Goal: Task Accomplishment & Management: Manage account settings

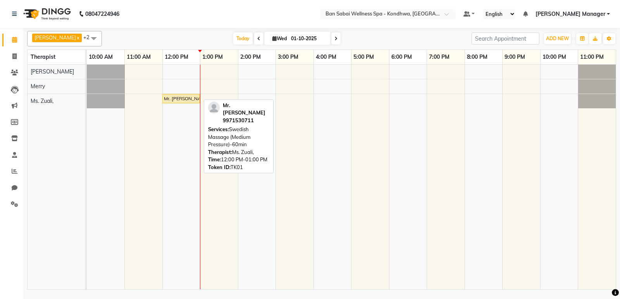
click at [181, 100] on div "Mr. [PERSON_NAME], TK01, 12:00 PM-01:00 PM, Swedish Massage (Medium Pressure)-6…" at bounding box center [181, 98] width 36 height 7
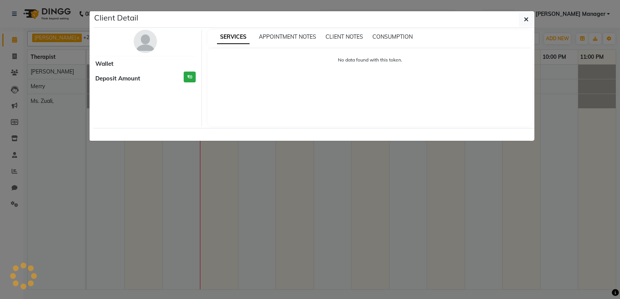
select select "1"
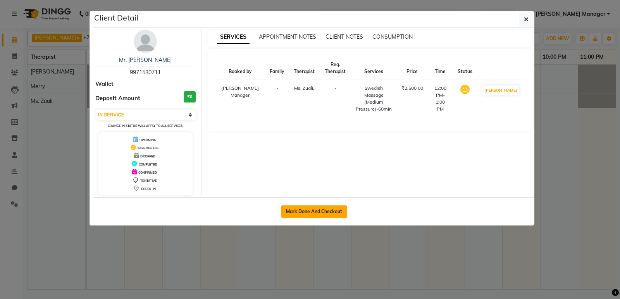
click at [319, 210] on button "Mark Done And Checkout" at bounding box center [314, 212] width 66 height 12
select select "8227"
select select "service"
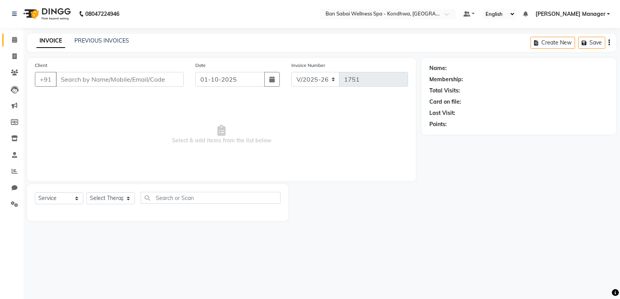
type input "9971530711"
select select "78620"
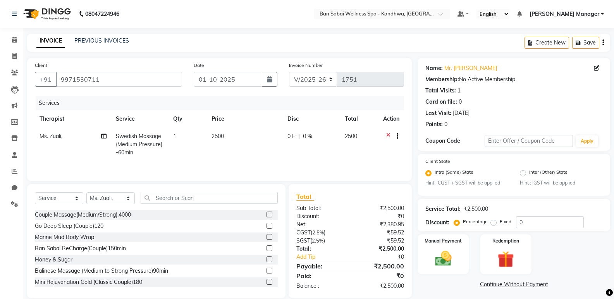
click at [218, 136] on span "2500" at bounding box center [217, 136] width 12 height 7
select select "78620"
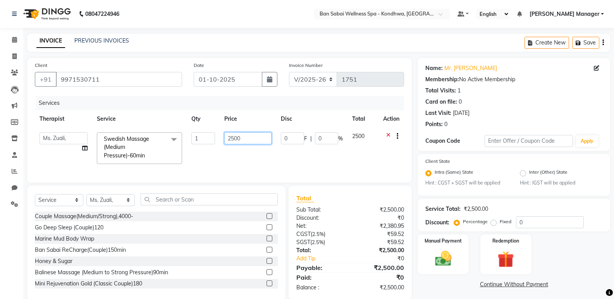
click at [261, 143] on input "2500" at bounding box center [247, 138] width 47 height 12
click at [555, 222] on input "0" at bounding box center [550, 222] width 68 height 12
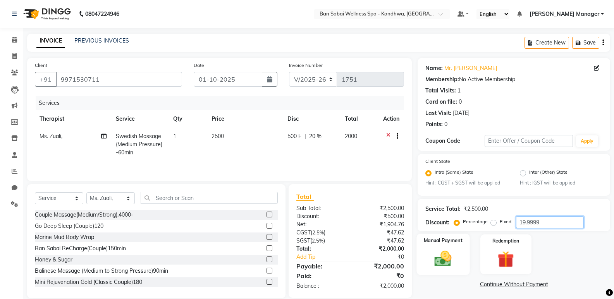
type input "19.9999"
click at [455, 259] on img at bounding box center [442, 259] width 27 height 20
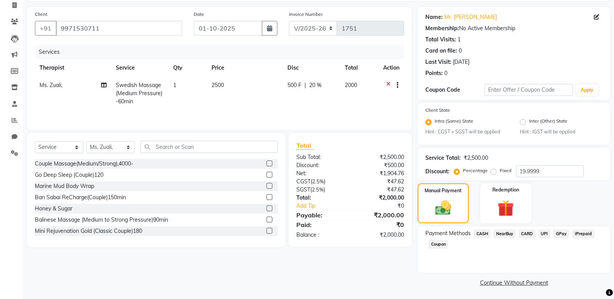
scroll to position [52, 0]
click at [557, 232] on span "GPay" at bounding box center [561, 232] width 16 height 9
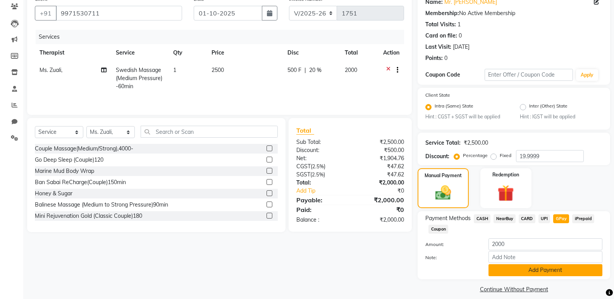
scroll to position [74, 0]
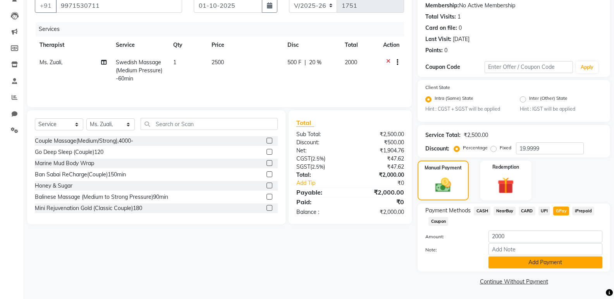
click at [553, 261] on button "Add Payment" at bounding box center [545, 263] width 114 height 12
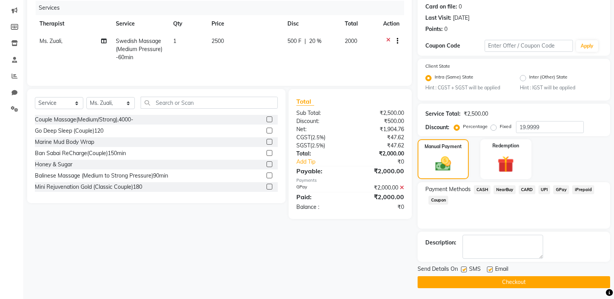
scroll to position [96, 0]
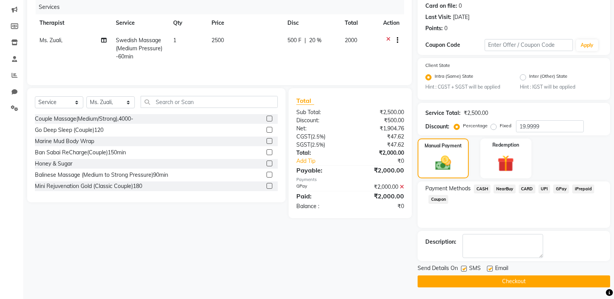
click at [531, 281] on button "Checkout" at bounding box center [513, 282] width 192 height 12
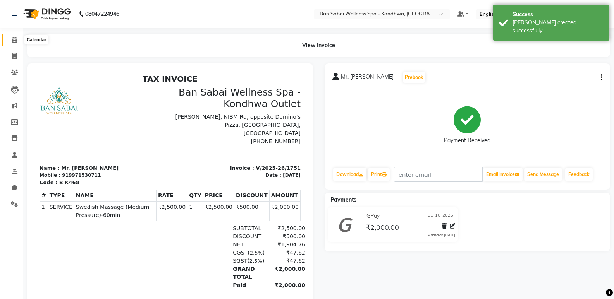
click at [13, 41] on icon at bounding box center [14, 40] width 5 height 6
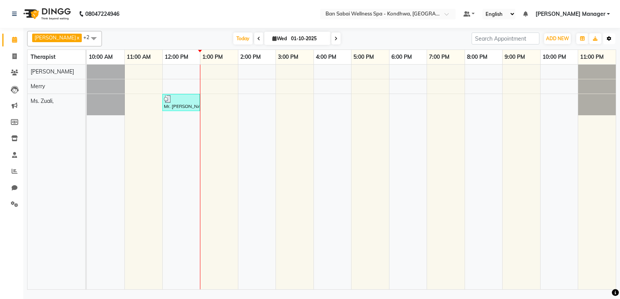
click at [612, 41] on button "Toggle Dropdown" at bounding box center [609, 38] width 12 height 11
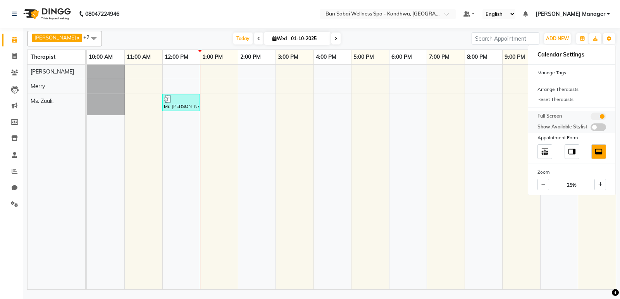
click at [596, 117] on span at bounding box center [597, 117] width 15 height 8
click at [590, 118] on input "checkbox" at bounding box center [590, 118] width 0 height 0
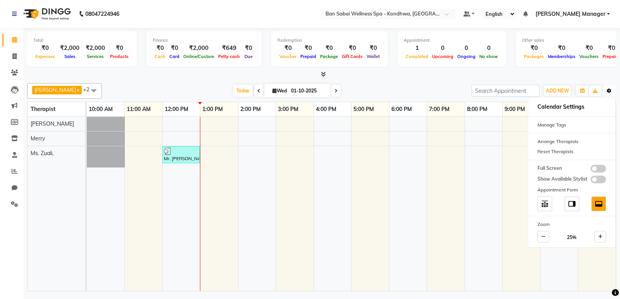
click at [608, 89] on icon "button" at bounding box center [608, 91] width 5 height 5
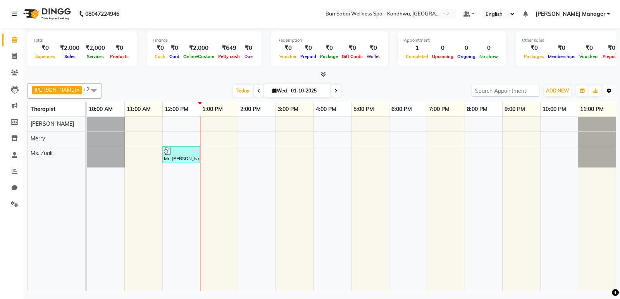
click at [608, 89] on icon "button" at bounding box center [608, 91] width 5 height 5
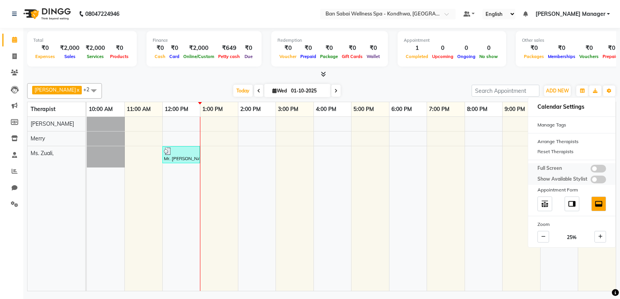
click at [596, 170] on span at bounding box center [597, 169] width 15 height 8
click at [590, 170] on input "checkbox" at bounding box center [590, 170] width 0 height 0
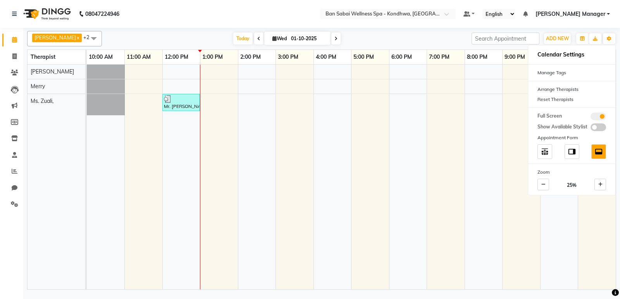
click at [293, 21] on nav "08047224946 Select Location × Ban Sabai Wellness Spa - Kondhwa, Kondhwa Default…" at bounding box center [310, 14] width 620 height 28
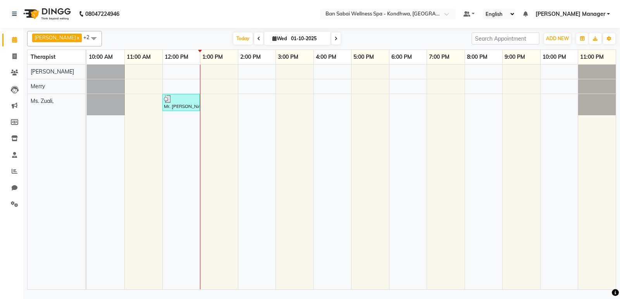
click at [244, 72] on div "Mr. [PERSON_NAME], TK01, 12:00 PM-01:00 PM, Swedish Massage (Medium Pressure)-6…" at bounding box center [351, 177] width 529 height 225
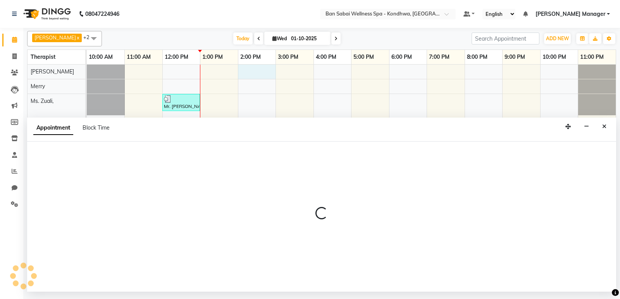
select select "78604"
select select "840"
select select "tentative"
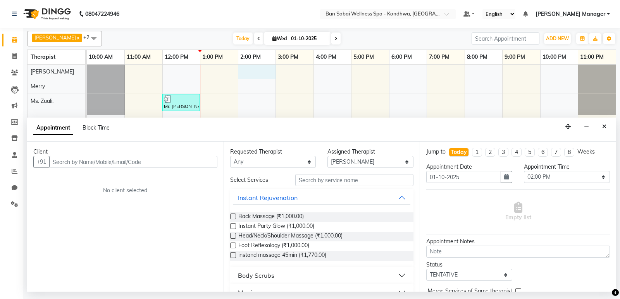
click at [150, 163] on input "text" at bounding box center [133, 162] width 168 height 12
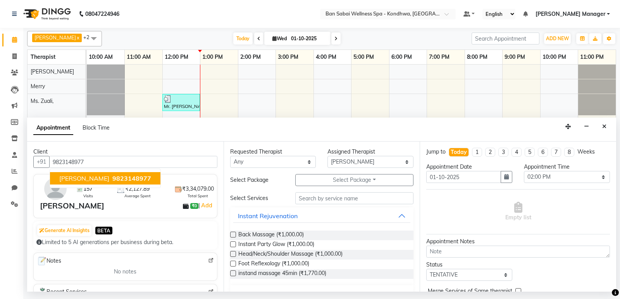
click at [144, 181] on button "Nilesh Gulvani 9823148977" at bounding box center [105, 178] width 110 height 12
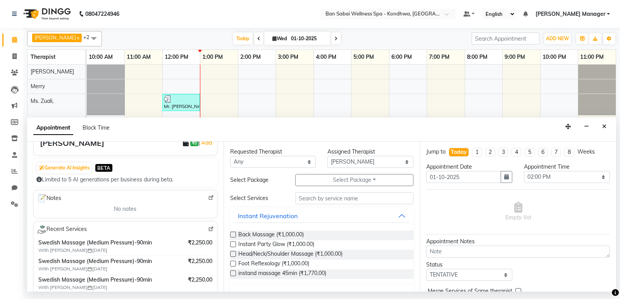
scroll to position [77, 0]
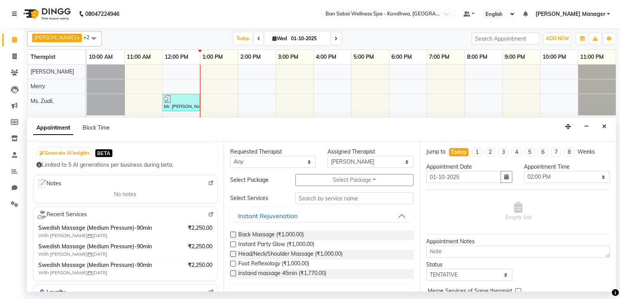
type input "9823148977"
click at [386, 197] on input "text" at bounding box center [354, 198] width 119 height 12
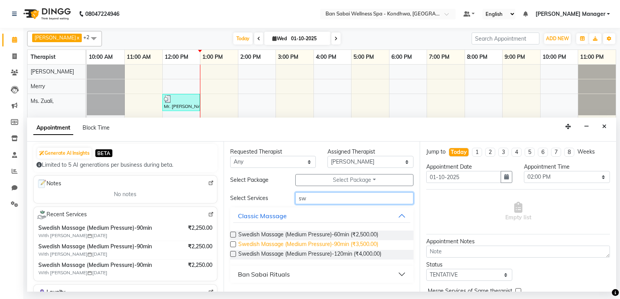
type input "sw"
click at [375, 246] on span "Swedish Massage (Medium Pressure)-90min (₹3,500.00)" at bounding box center [308, 245] width 140 height 10
checkbox input "false"
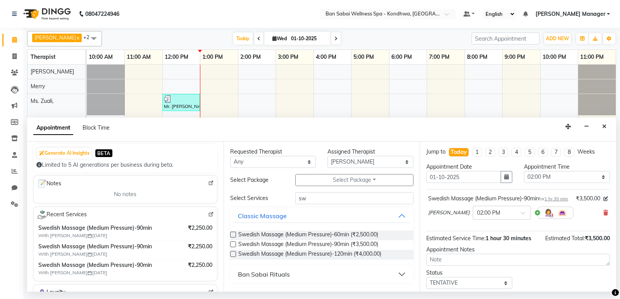
scroll to position [54, 0]
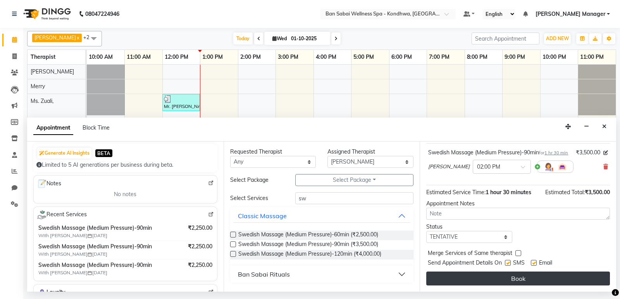
click at [522, 276] on button "Book" at bounding box center [518, 279] width 184 height 14
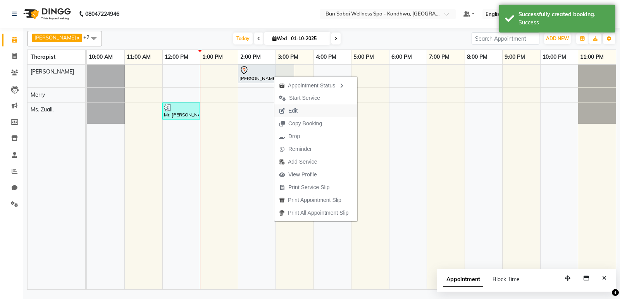
click at [297, 107] on span "Edit" at bounding box center [292, 111] width 9 height 8
select select "tentative"
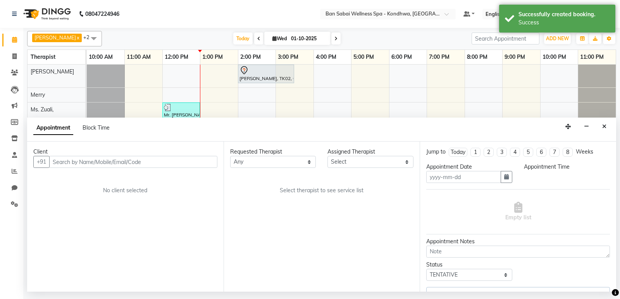
type input "01-10-2025"
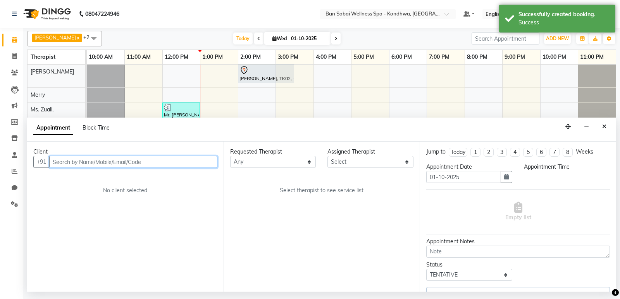
select select "78604"
select select "840"
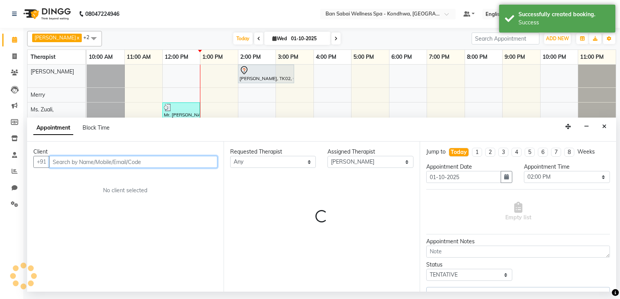
select select "4131"
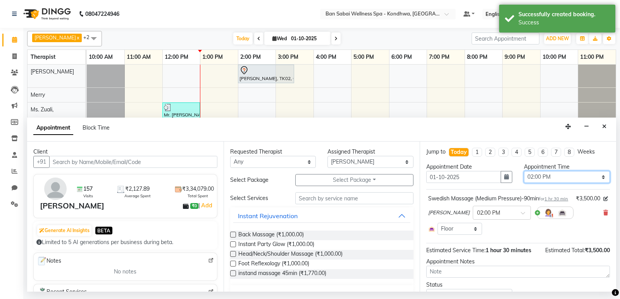
click at [598, 175] on select "Select 11:00 AM 11:05 AM 11:10 AM 11:15 AM 11:20 AM 11:25 AM 11:30 AM 11:35 AM …" at bounding box center [567, 177] width 86 height 12
select select "870"
click at [524, 171] on select "Select 11:00 AM 11:05 AM 11:10 AM 11:15 AM 11:20 AM 11:25 AM 11:30 AM 11:35 AM …" at bounding box center [567, 177] width 86 height 12
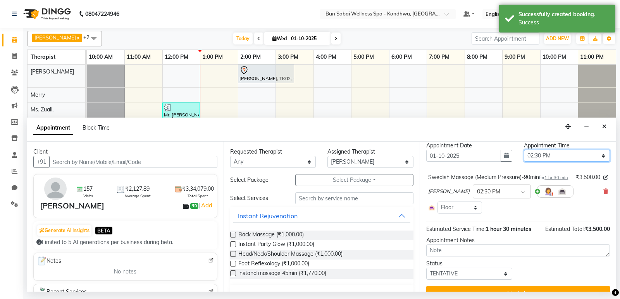
scroll to position [44, 0]
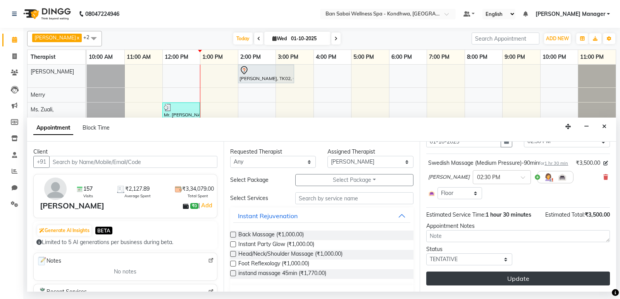
click at [526, 278] on button "Update" at bounding box center [518, 279] width 184 height 14
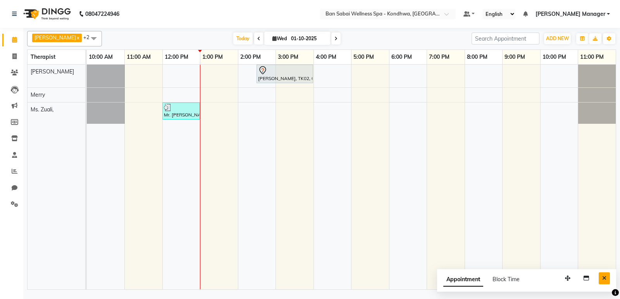
click at [605, 280] on icon "Close" at bounding box center [604, 278] width 4 height 5
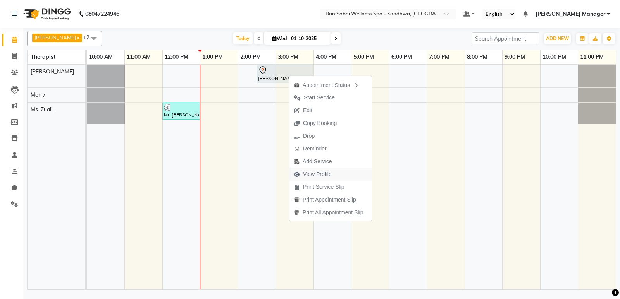
click at [322, 176] on span "View Profile" at bounding box center [317, 174] width 29 height 8
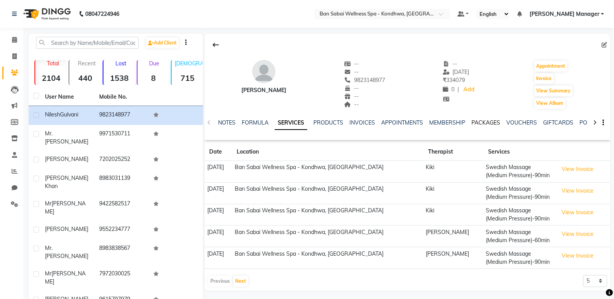
click at [477, 125] on link "PACKAGES" at bounding box center [485, 122] width 29 height 7
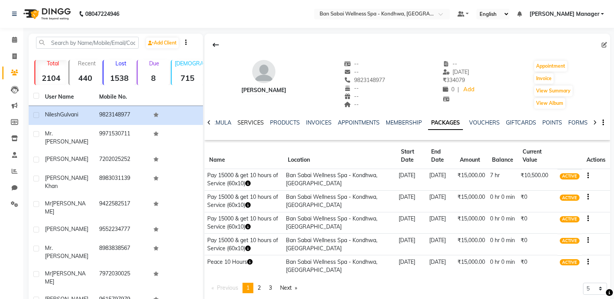
click at [253, 121] on link "SERVICES" at bounding box center [250, 122] width 26 height 7
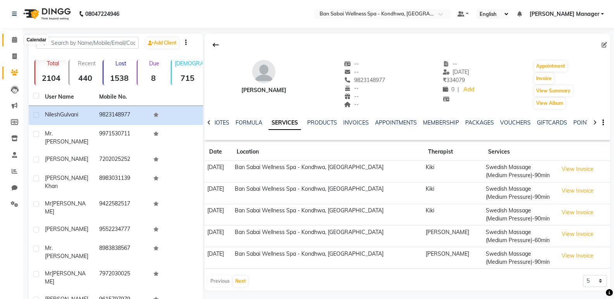
click at [13, 40] on icon at bounding box center [14, 40] width 5 height 6
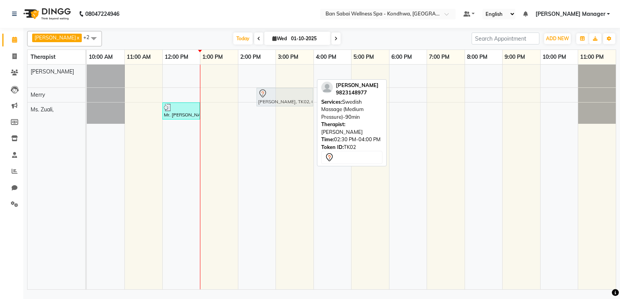
drag, startPoint x: 273, startPoint y: 71, endPoint x: 274, endPoint y: 86, distance: 15.1
click at [274, 86] on div "Nilesh Gulvani, TK02, 02:30 PM-04:00 PM, Swedish Massage (Medium Pressure)-90mi…" at bounding box center [351, 177] width 529 height 225
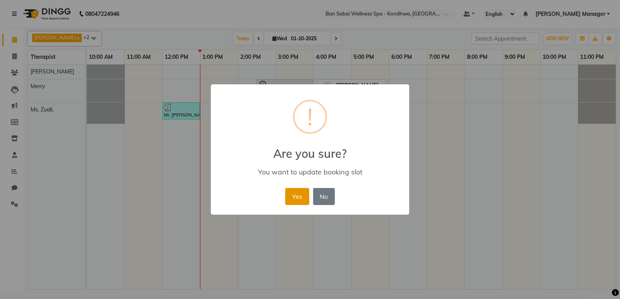
click at [296, 193] on button "Yes" at bounding box center [297, 196] width 24 height 17
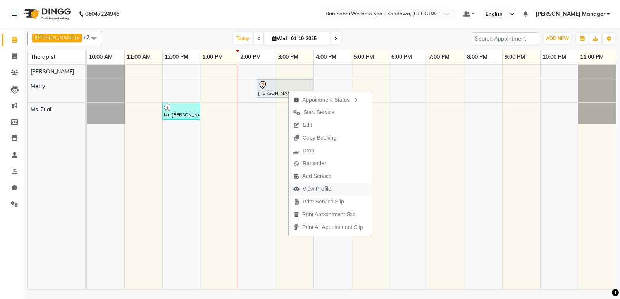
click at [325, 191] on span "View Profile" at bounding box center [316, 189] width 29 height 8
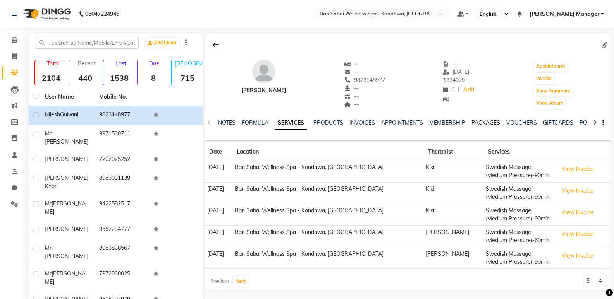
click at [474, 123] on link "PACKAGES" at bounding box center [485, 122] width 29 height 7
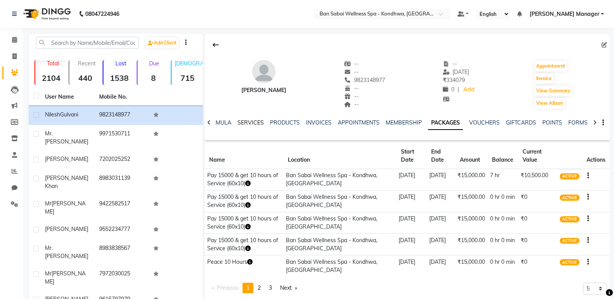
click at [244, 121] on link "SERVICES" at bounding box center [250, 122] width 26 height 7
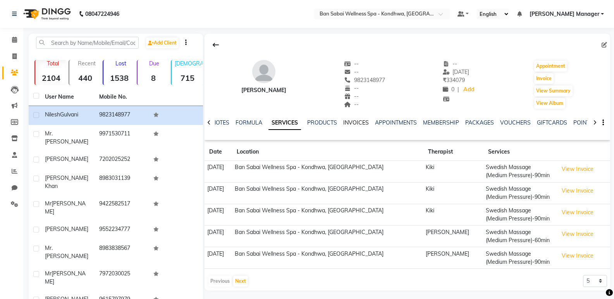
click at [346, 124] on link "INVOICES" at bounding box center [356, 122] width 26 height 7
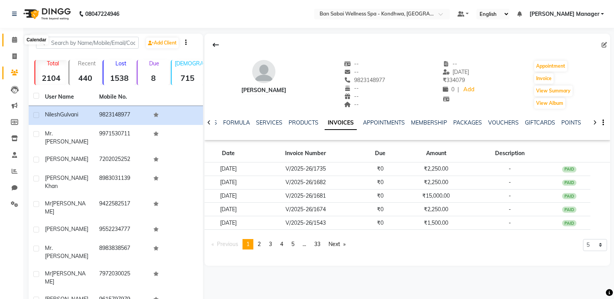
click at [15, 41] on icon at bounding box center [14, 40] width 5 height 6
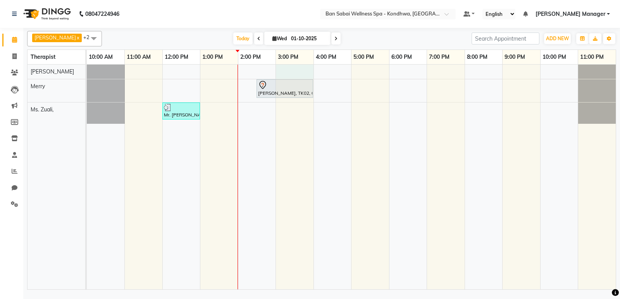
click at [277, 70] on div "Nilesh Gulvani, TK02, 02:30 PM-04:00 PM, Swedish Massage (Medium Pressure)-90mi…" at bounding box center [351, 177] width 529 height 225
select select "78604"
select select "900"
select select "tentative"
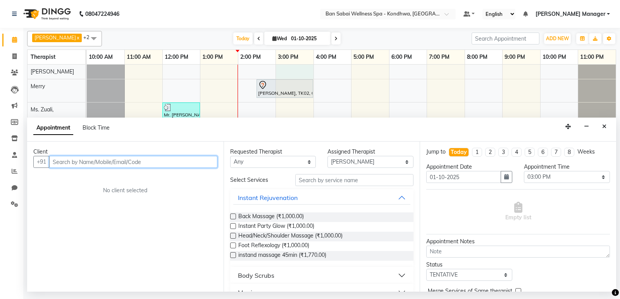
click at [198, 163] on input "text" at bounding box center [133, 162] width 168 height 12
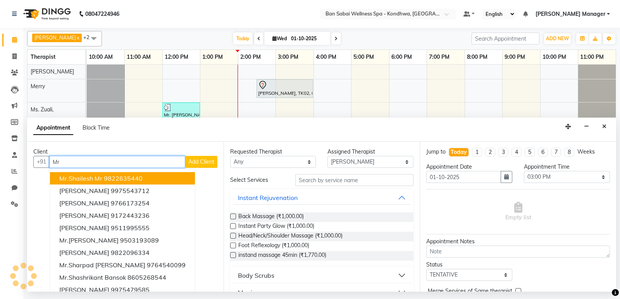
type input "M"
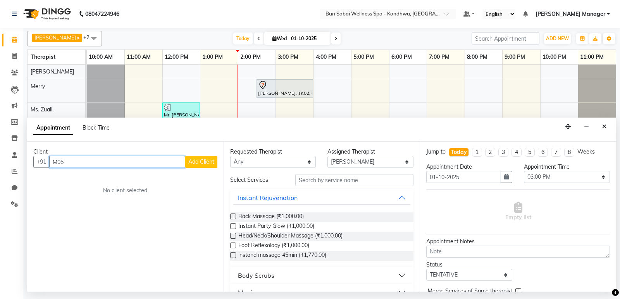
click at [106, 164] on input "M05" at bounding box center [117, 162] width 136 height 12
type input "M"
type input "0"
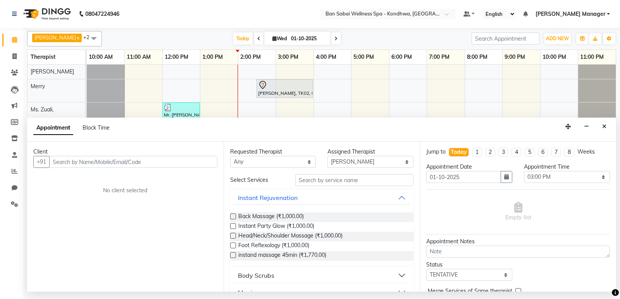
click at [607, 127] on button "Close" at bounding box center [603, 127] width 11 height 12
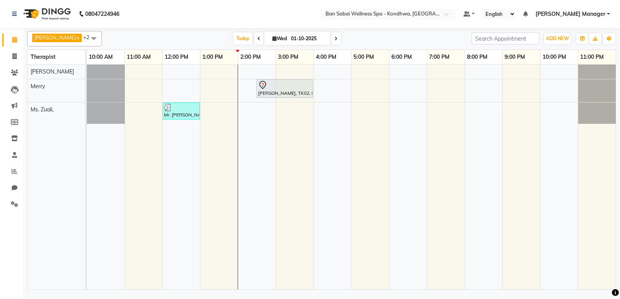
click at [277, 64] on div "3:00 PM" at bounding box center [295, 57] width 38 height 14
click at [278, 69] on div "Nilesh Gulvani, TK02, 02:30 PM-04:00 PM, Swedish Massage (Medium Pressure)-90mi…" at bounding box center [351, 177] width 529 height 225
select select "78604"
select select "tentative"
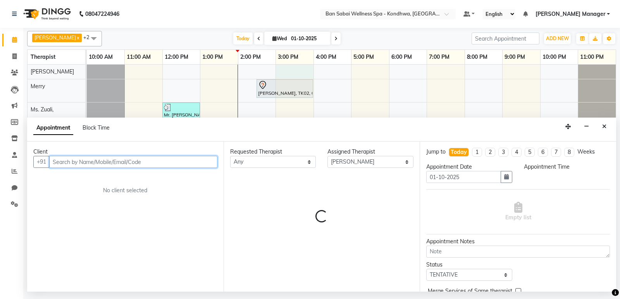
select select "900"
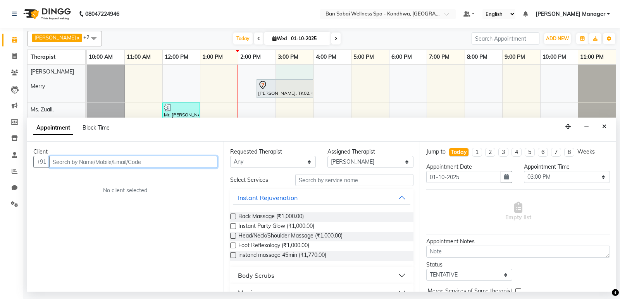
click at [209, 160] on input "text" at bounding box center [133, 162] width 168 height 12
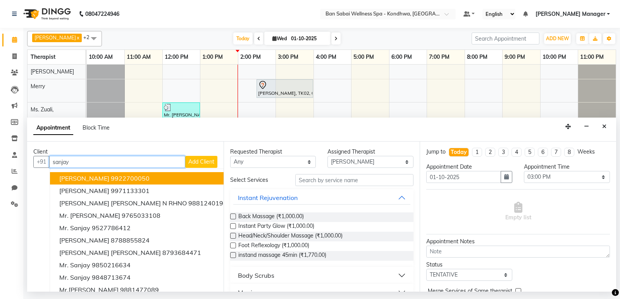
click at [119, 163] on input "sanjay" at bounding box center [117, 162] width 136 height 12
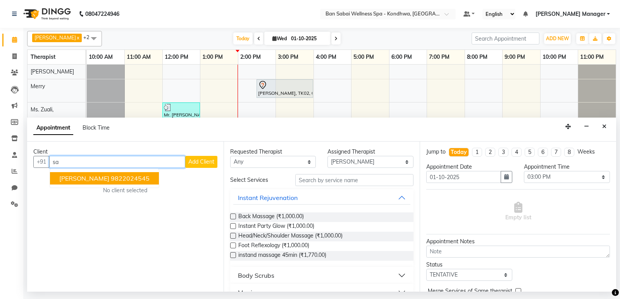
type input "s"
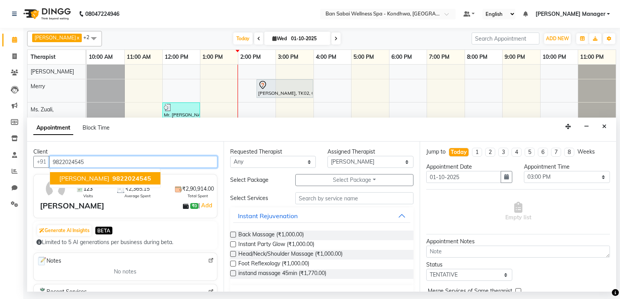
click at [119, 180] on span "9822024545" at bounding box center [131, 179] width 39 height 8
type input "9822024545"
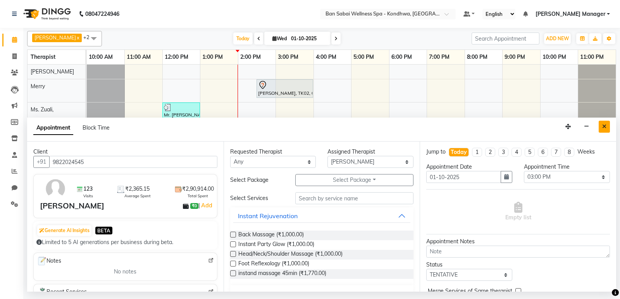
click at [603, 124] on icon "Close" at bounding box center [604, 126] width 4 height 5
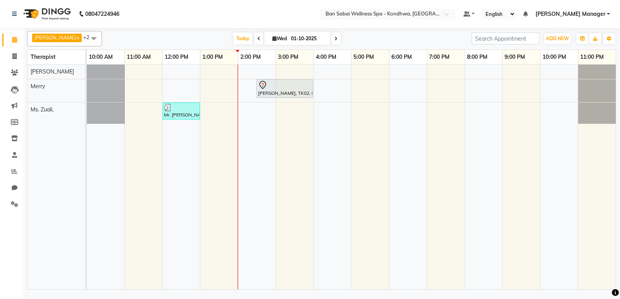
click at [283, 72] on div "Nilesh Gulvani, TK02, 02:30 PM-04:00 PM, Swedish Massage (Medium Pressure)-90mi…" at bounding box center [351, 177] width 529 height 225
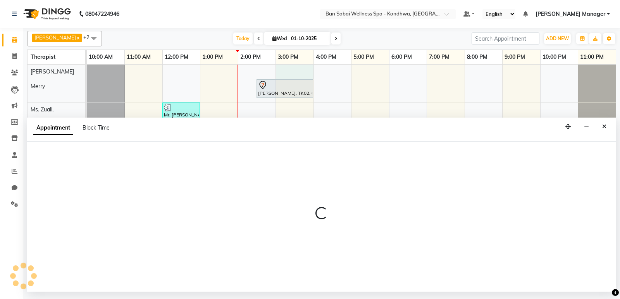
select select "78604"
select select "900"
select select "tentative"
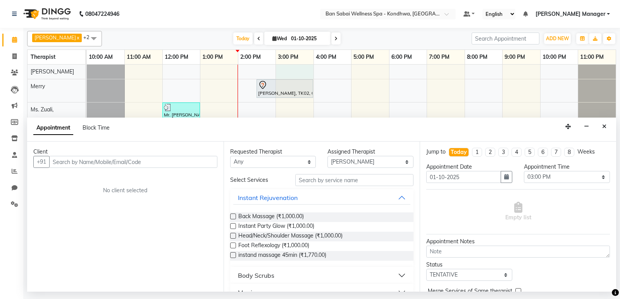
click at [211, 160] on input "text" at bounding box center [133, 162] width 168 height 12
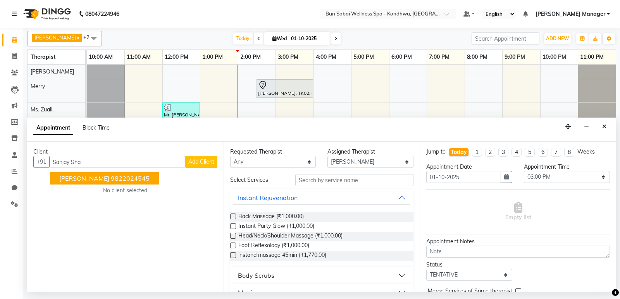
click at [117, 178] on ngb-highlight "9822024545" at bounding box center [130, 179] width 39 height 8
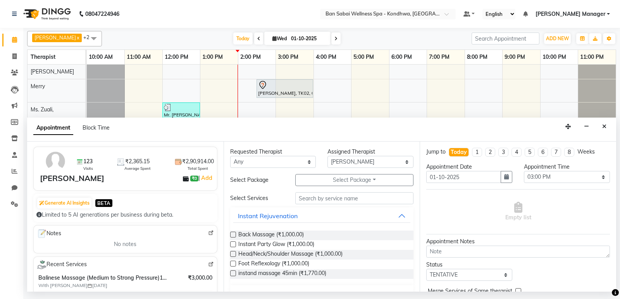
scroll to position [39, 0]
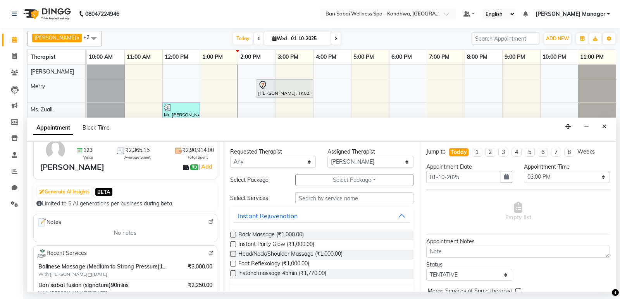
type input "9822024545"
click at [208, 254] on img at bounding box center [211, 254] width 6 height 6
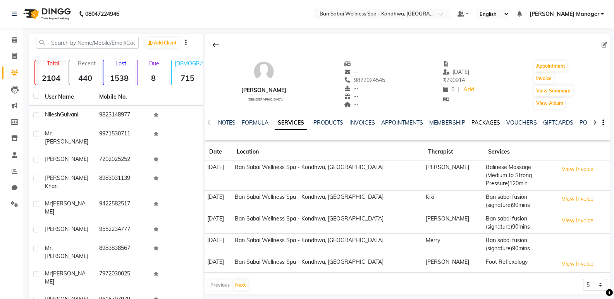
click at [490, 126] on link "PACKAGES" at bounding box center [485, 122] width 29 height 7
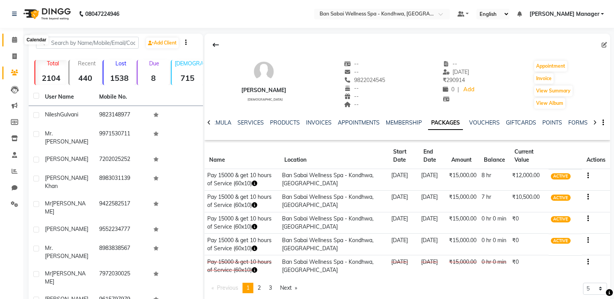
click at [14, 41] on icon at bounding box center [14, 40] width 5 height 6
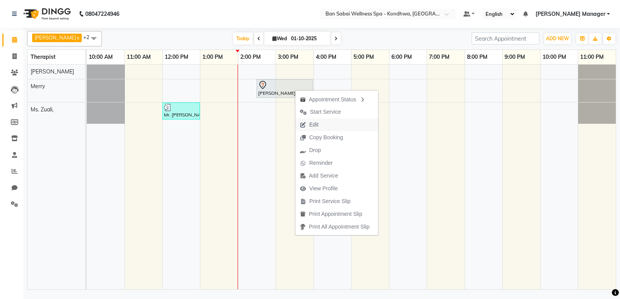
click at [312, 128] on span "Edit" at bounding box center [313, 125] width 9 height 8
select select "tentative"
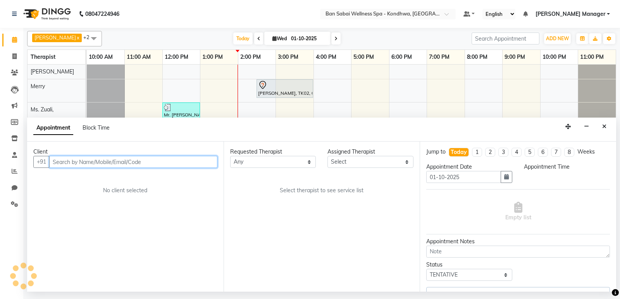
select select "870"
select select "78586"
select select "4131"
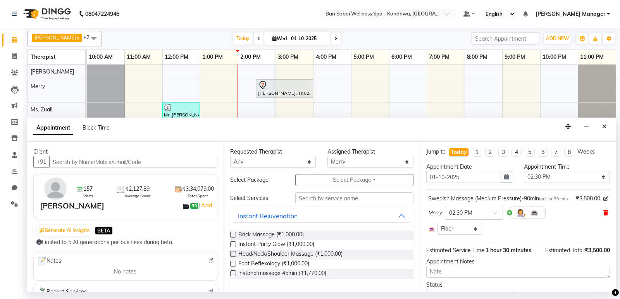
click at [603, 216] on icon at bounding box center [605, 212] width 5 height 5
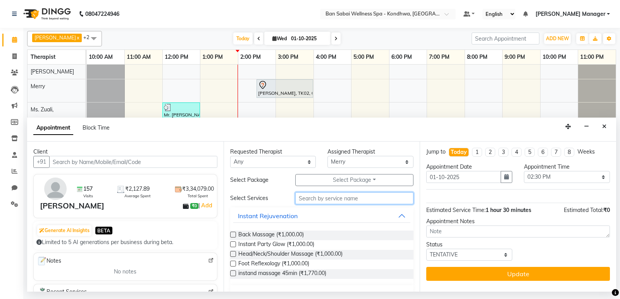
click at [314, 199] on input "text" at bounding box center [354, 198] width 119 height 12
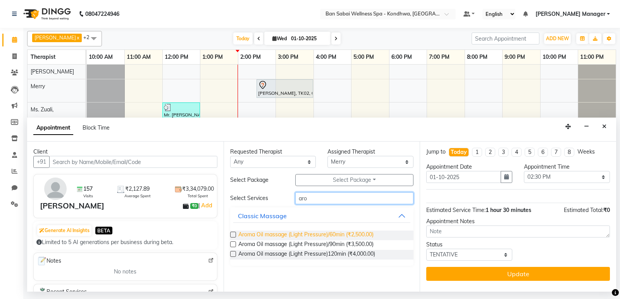
type input "aro"
click at [350, 236] on span "Aroma Oil massage (Light Pressure)/60min (₹2,500.00)" at bounding box center [305, 236] width 135 height 10
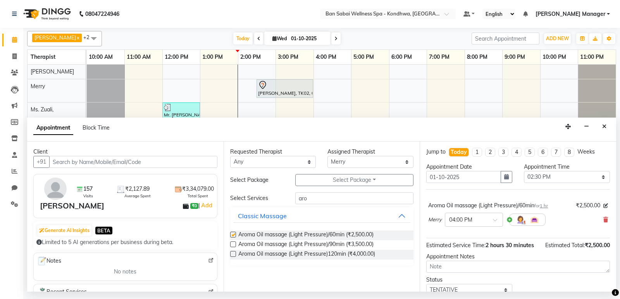
checkbox input "false"
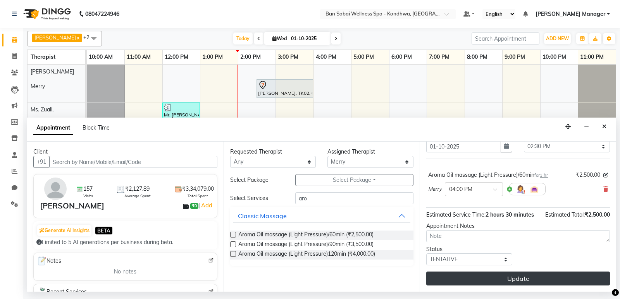
click at [543, 277] on button "Update" at bounding box center [518, 279] width 184 height 14
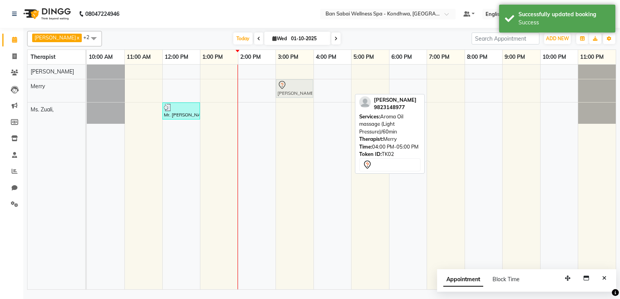
drag, startPoint x: 317, startPoint y: 86, endPoint x: 278, endPoint y: 83, distance: 39.2
click at [87, 83] on div "[PERSON_NAME], TK02, 04:00 PM-05:00 PM, Aroma Oil massage (Light Pressure)/60mi…" at bounding box center [87, 90] width 0 height 23
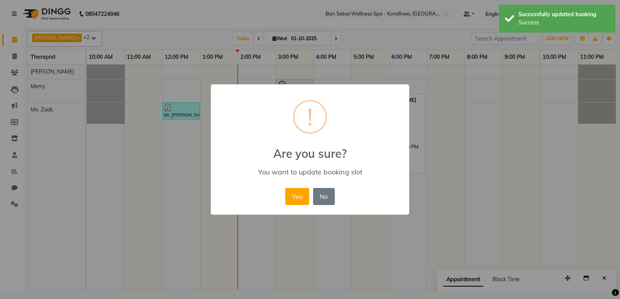
drag, startPoint x: 278, startPoint y: 84, endPoint x: 256, endPoint y: 243, distance: 161.1
click at [256, 243] on div "× ! Are you sure? You want to update booking slot Yes No No" at bounding box center [310, 149] width 620 height 299
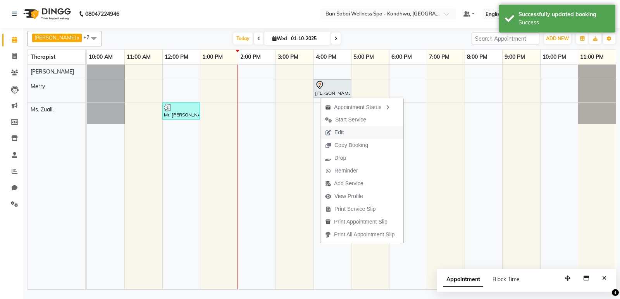
click at [370, 135] on button "Edit" at bounding box center [361, 132] width 83 height 13
select select "tentative"
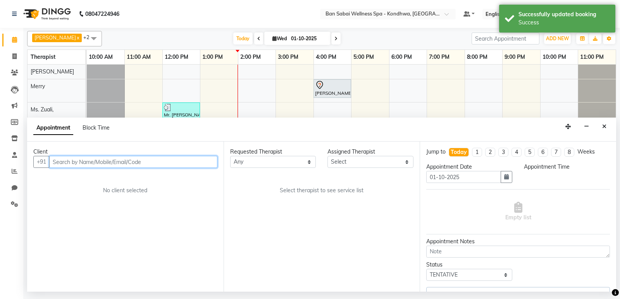
select select "78586"
select select "960"
select select "4131"
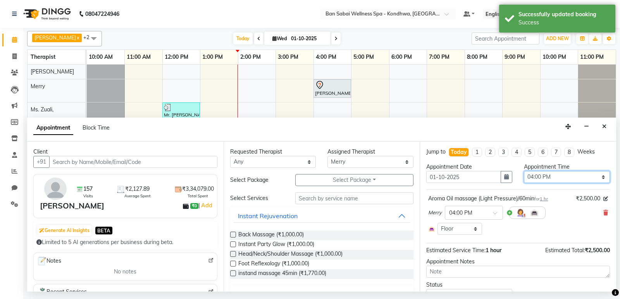
click at [594, 172] on select "Select 11:00 AM 11:05 AM 11:10 AM 11:15 AM 11:20 AM 11:25 AM 11:30 AM 11:35 AM …" at bounding box center [567, 177] width 86 height 12
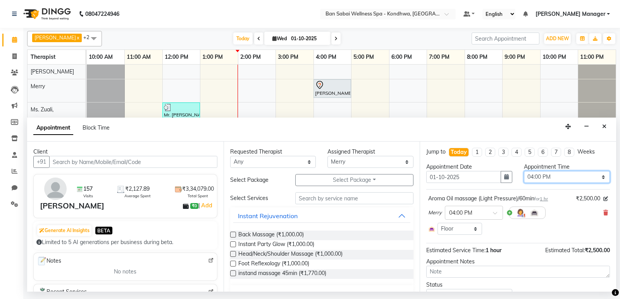
select select "870"
click at [524, 171] on select "Select 11:00 AM 11:05 AM 11:10 AM 11:15 AM 11:20 AM 11:25 AM 11:30 AM 11:35 AM …" at bounding box center [567, 177] width 86 height 12
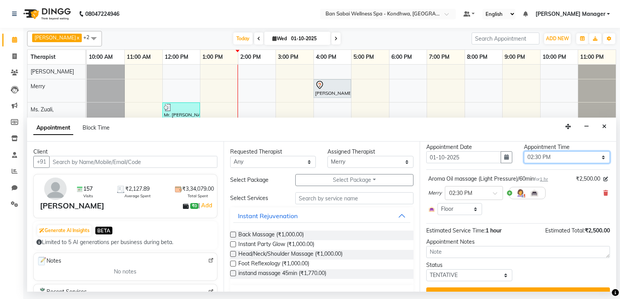
scroll to position [36, 0]
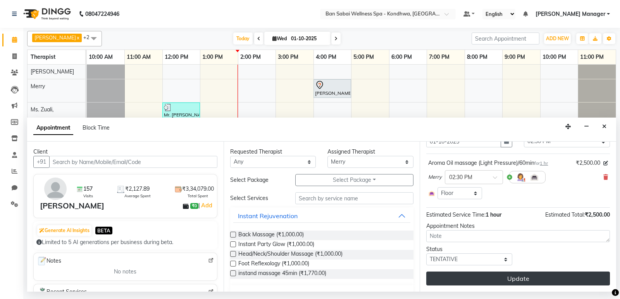
click at [529, 277] on button "Update" at bounding box center [518, 279] width 184 height 14
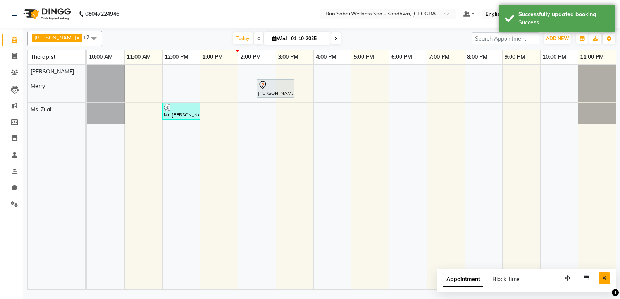
click at [604, 279] on icon "Close" at bounding box center [604, 278] width 4 height 5
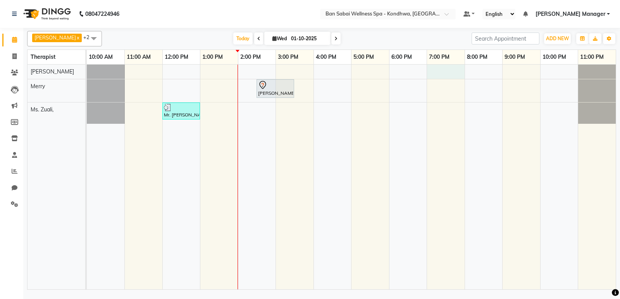
click at [431, 72] on div "[PERSON_NAME], TK02, 02:30 PM-03:30 PM, Aroma Oil massage (Light Pressure)/60mi…" at bounding box center [351, 177] width 529 height 225
select select "78604"
select select "tentative"
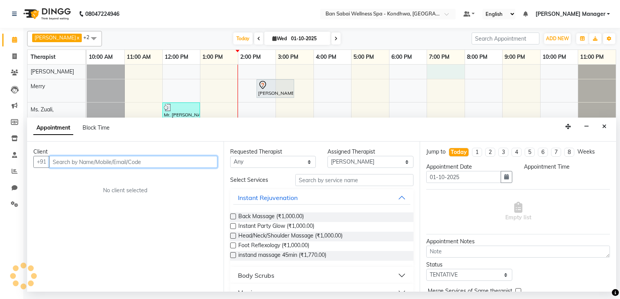
select select "1140"
click at [181, 162] on input "text" at bounding box center [133, 162] width 168 height 12
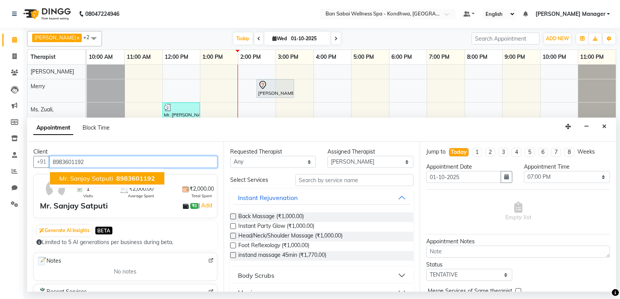
click at [119, 179] on span "8983601192" at bounding box center [135, 179] width 39 height 8
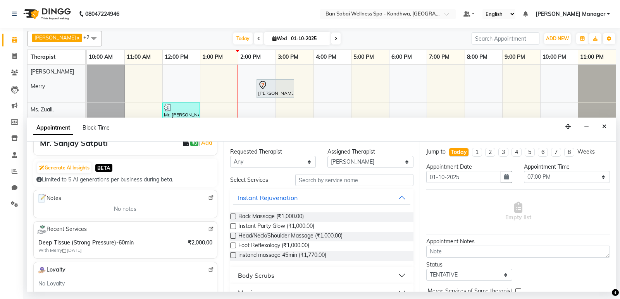
scroll to position [77, 0]
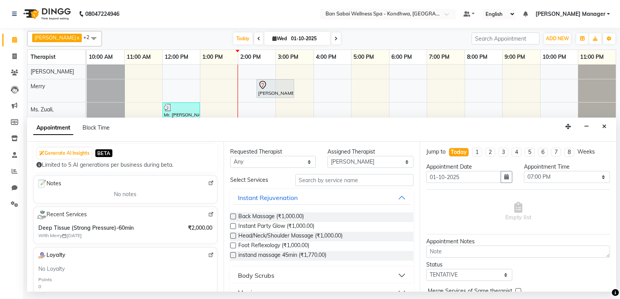
type input "8983601192"
click at [306, 162] on select "Any Kiki [PERSON_NAME] [PERSON_NAME] Ms. Zuali," at bounding box center [273, 162] width 86 height 12
select select "78586"
click at [230, 156] on select "Any Kiki [PERSON_NAME] [PERSON_NAME] Ms. Zuali," at bounding box center [273, 162] width 86 height 12
select select "78586"
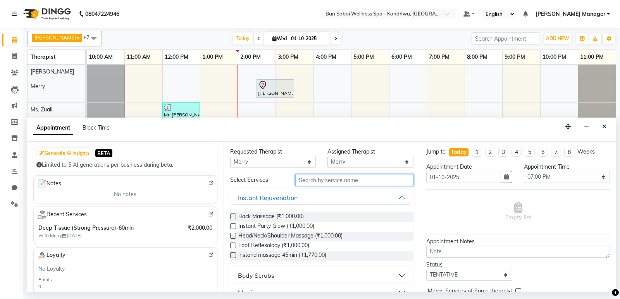
click at [368, 183] on input "text" at bounding box center [354, 180] width 119 height 12
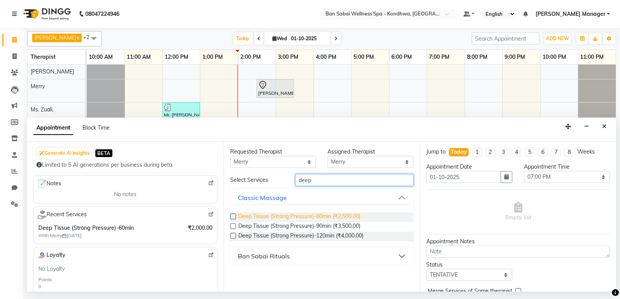
type input "deep"
click at [332, 218] on span "Deep Tissue (Strong Pressure)-60min (₹2,500.00)" at bounding box center [299, 218] width 122 height 10
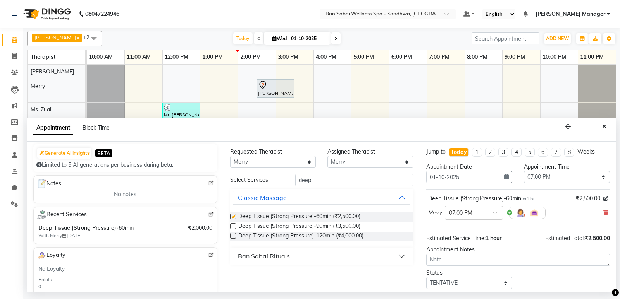
checkbox input "false"
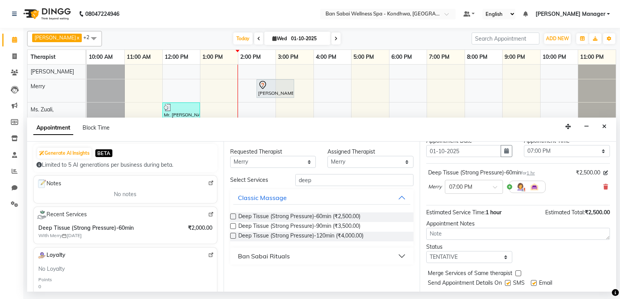
scroll to position [39, 0]
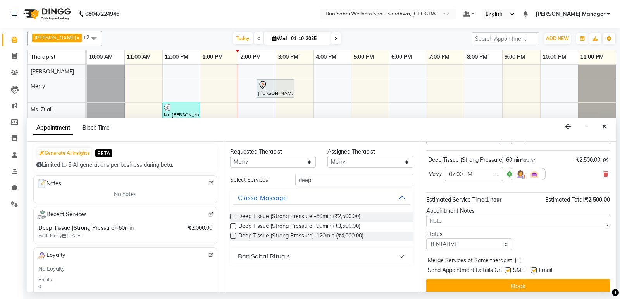
click at [528, 287] on button "Book" at bounding box center [518, 286] width 184 height 14
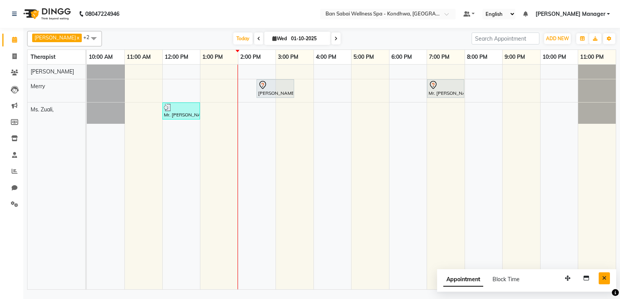
click at [607, 279] on button "Close" at bounding box center [603, 279] width 11 height 12
